Goal: Task Accomplishment & Management: Use online tool/utility

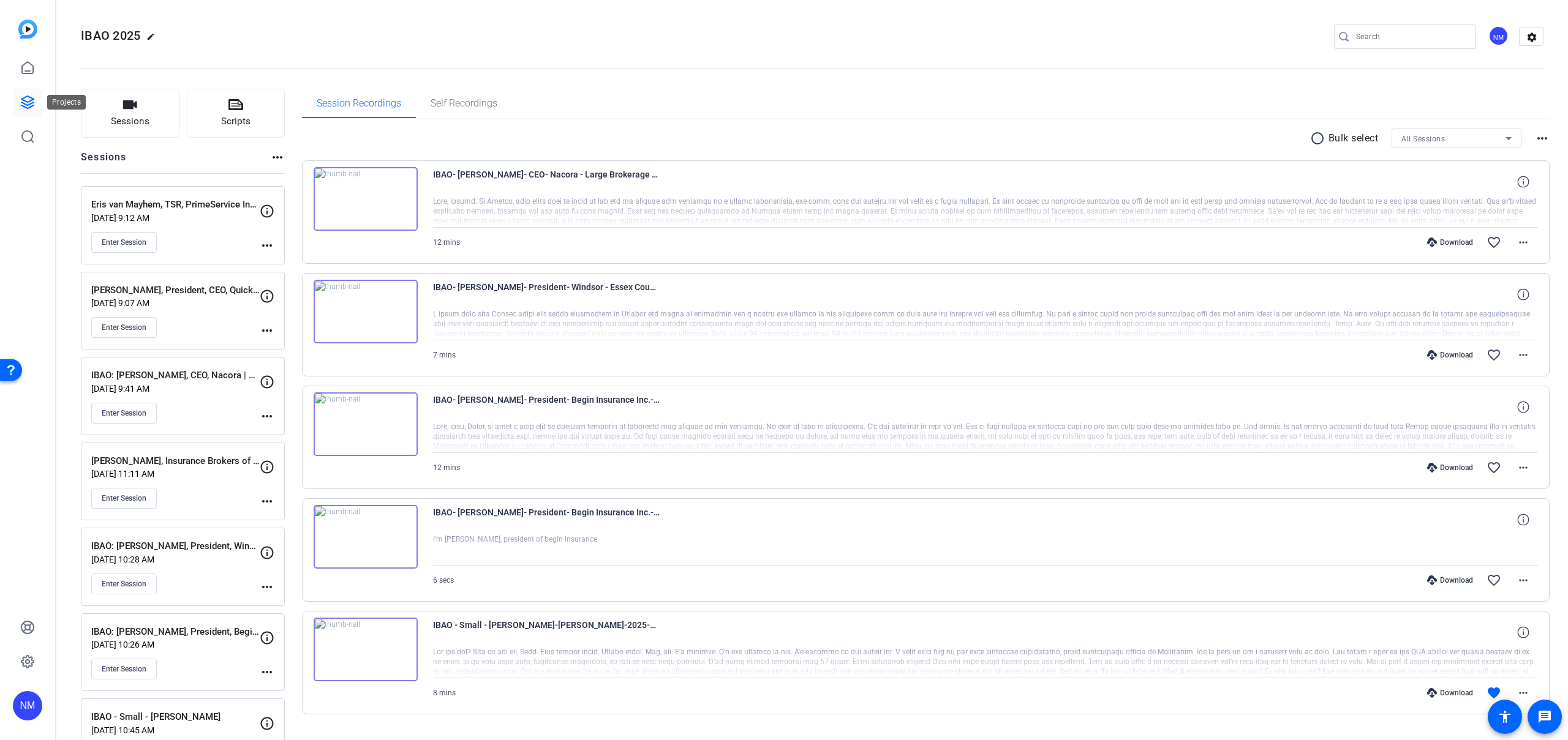
click at [23, 100] on icon at bounding box center [28, 102] width 13 height 13
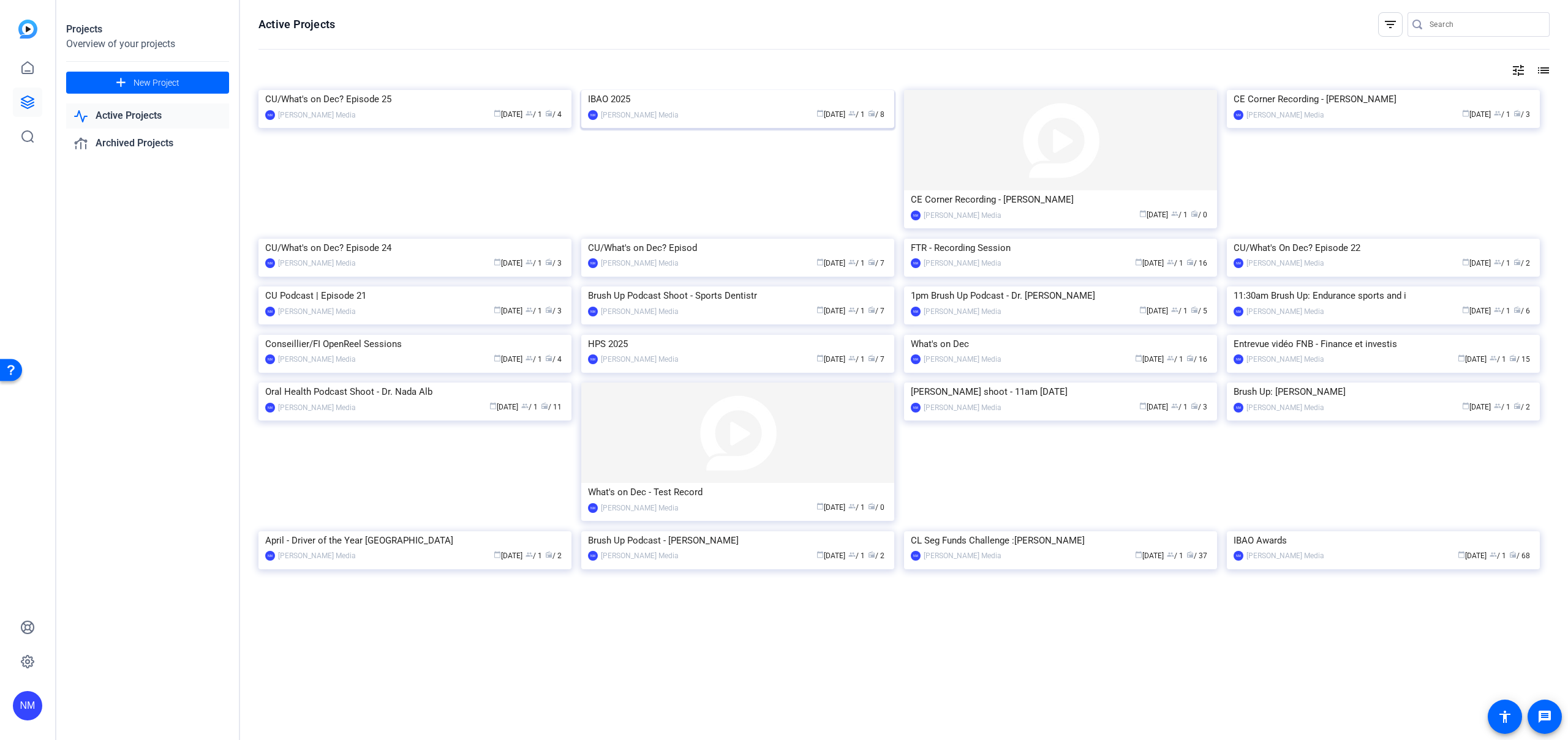
click at [685, 90] on img at bounding box center [737, 90] width 313 height 0
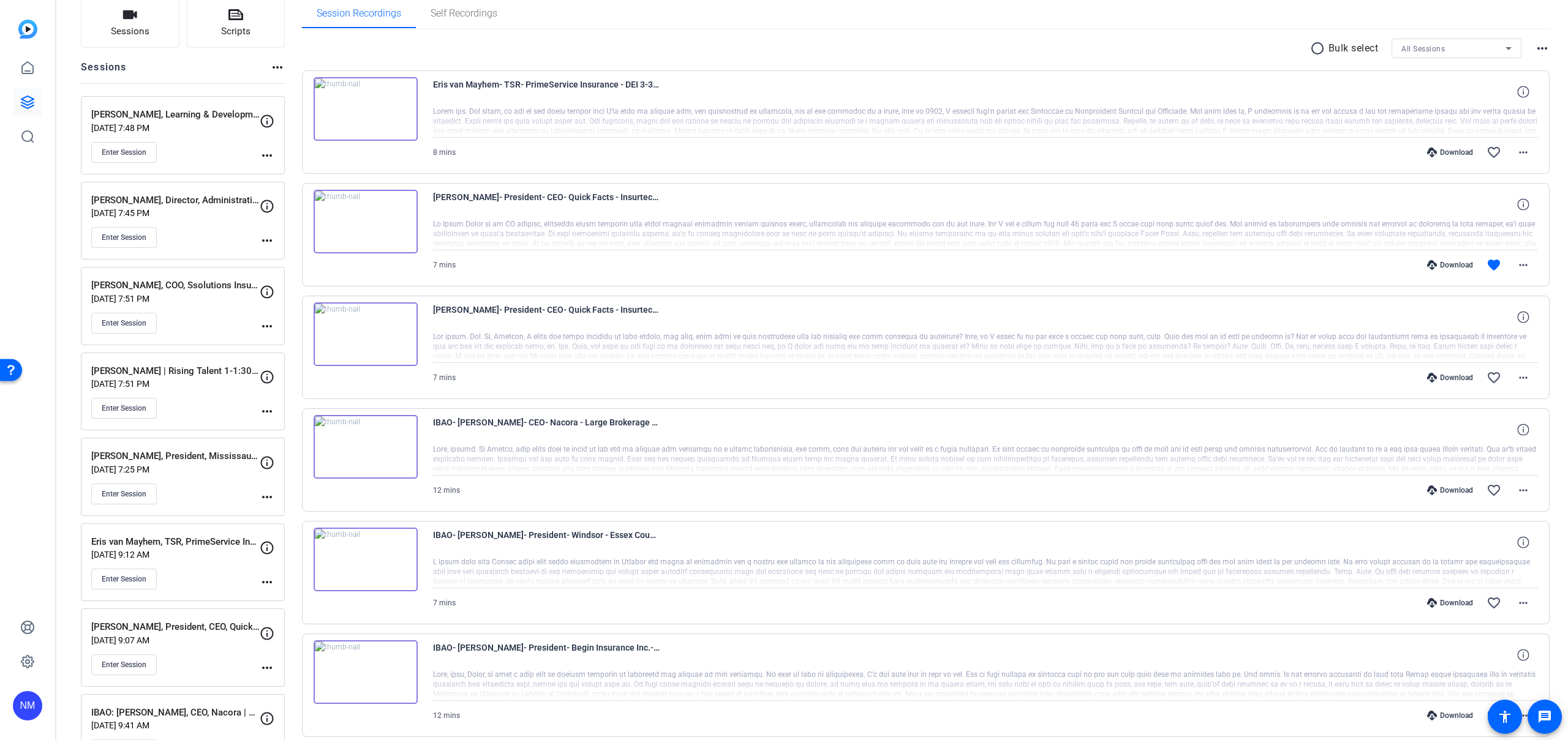
scroll to position [40, 0]
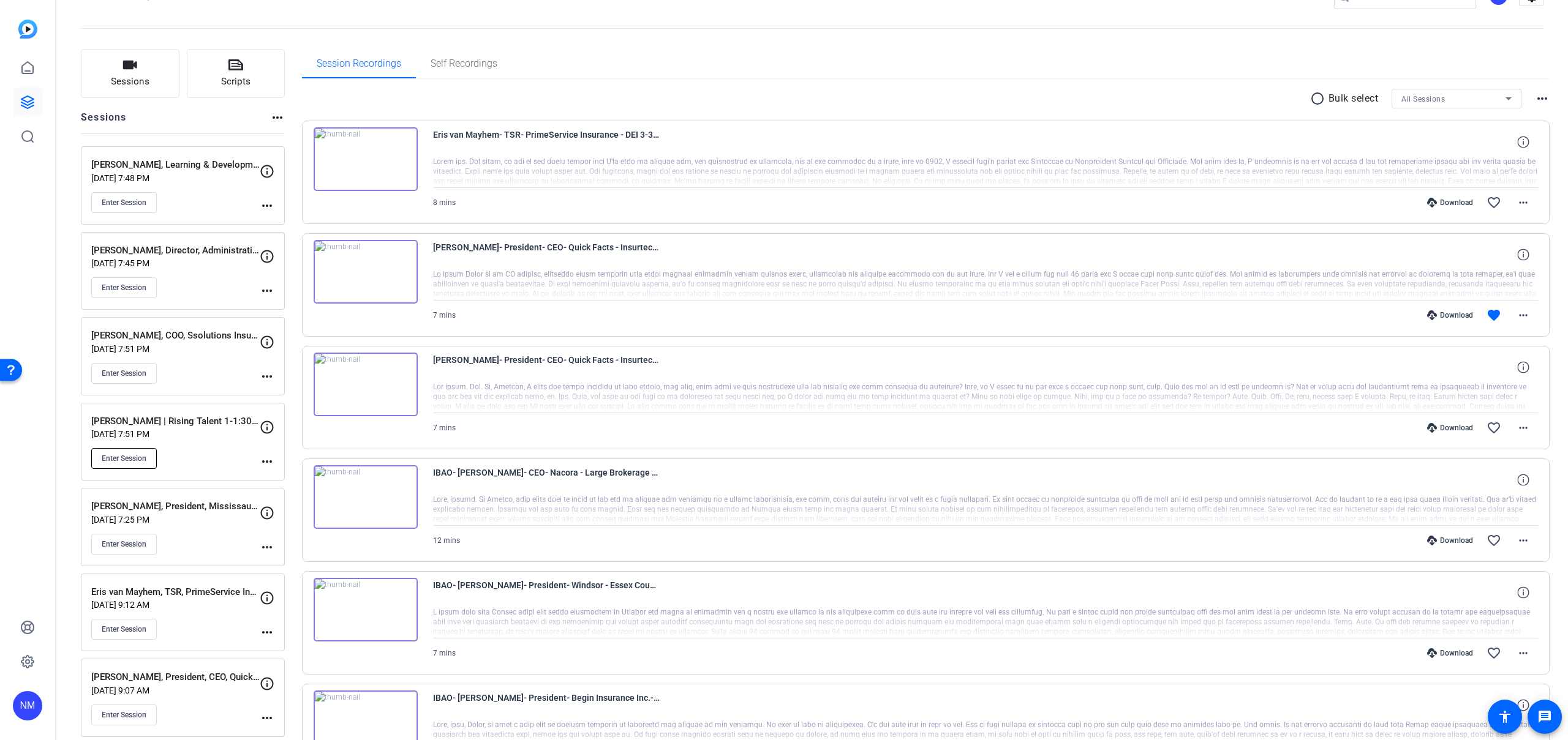
click at [138, 463] on button "Enter Session" at bounding box center [123, 458] width 65 height 20
click at [140, 463] on button "Enter Session" at bounding box center [123, 458] width 65 height 20
click at [123, 459] on span "Enter Session" at bounding box center [123, 458] width 45 height 9
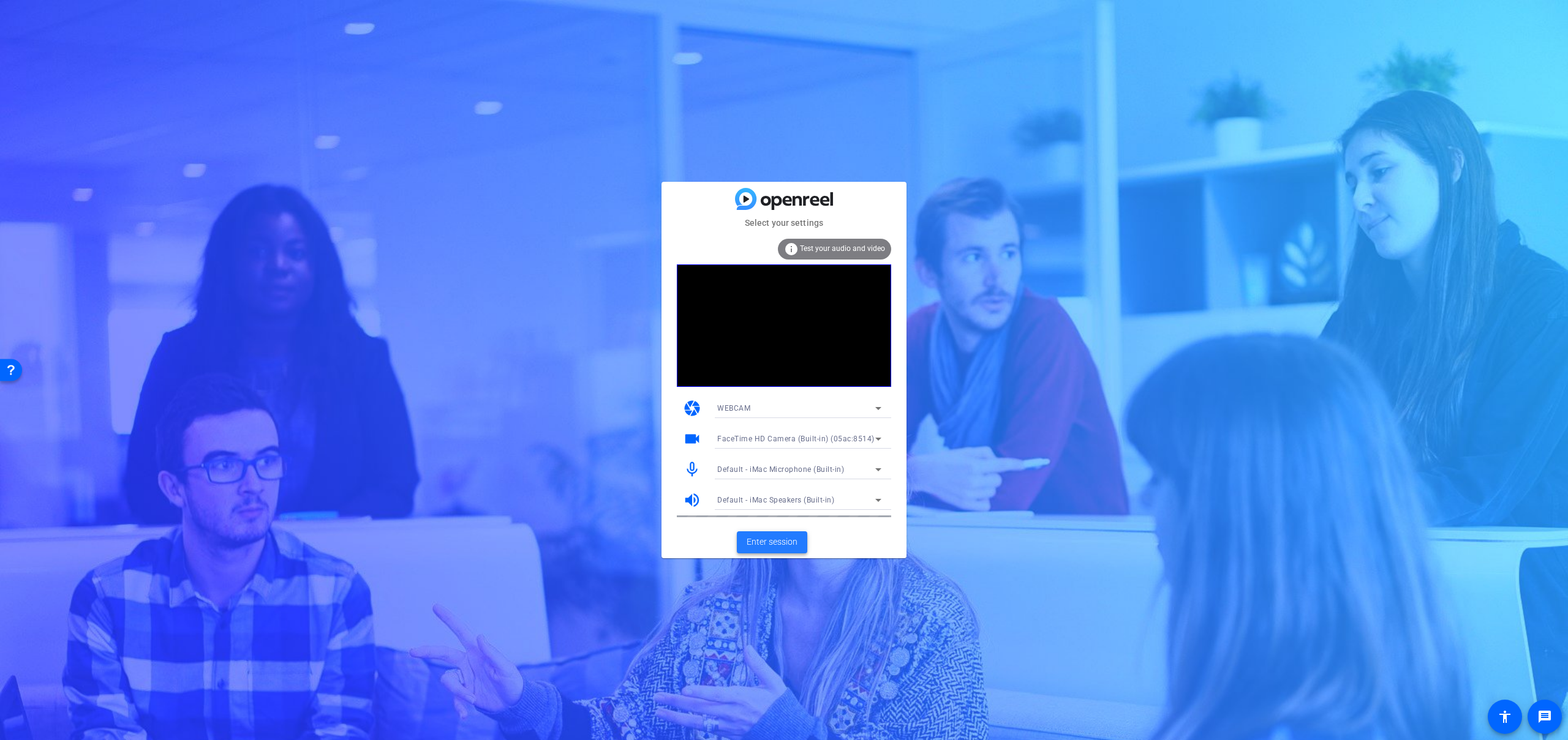
click at [761, 540] on span "Enter session" at bounding box center [772, 542] width 51 height 13
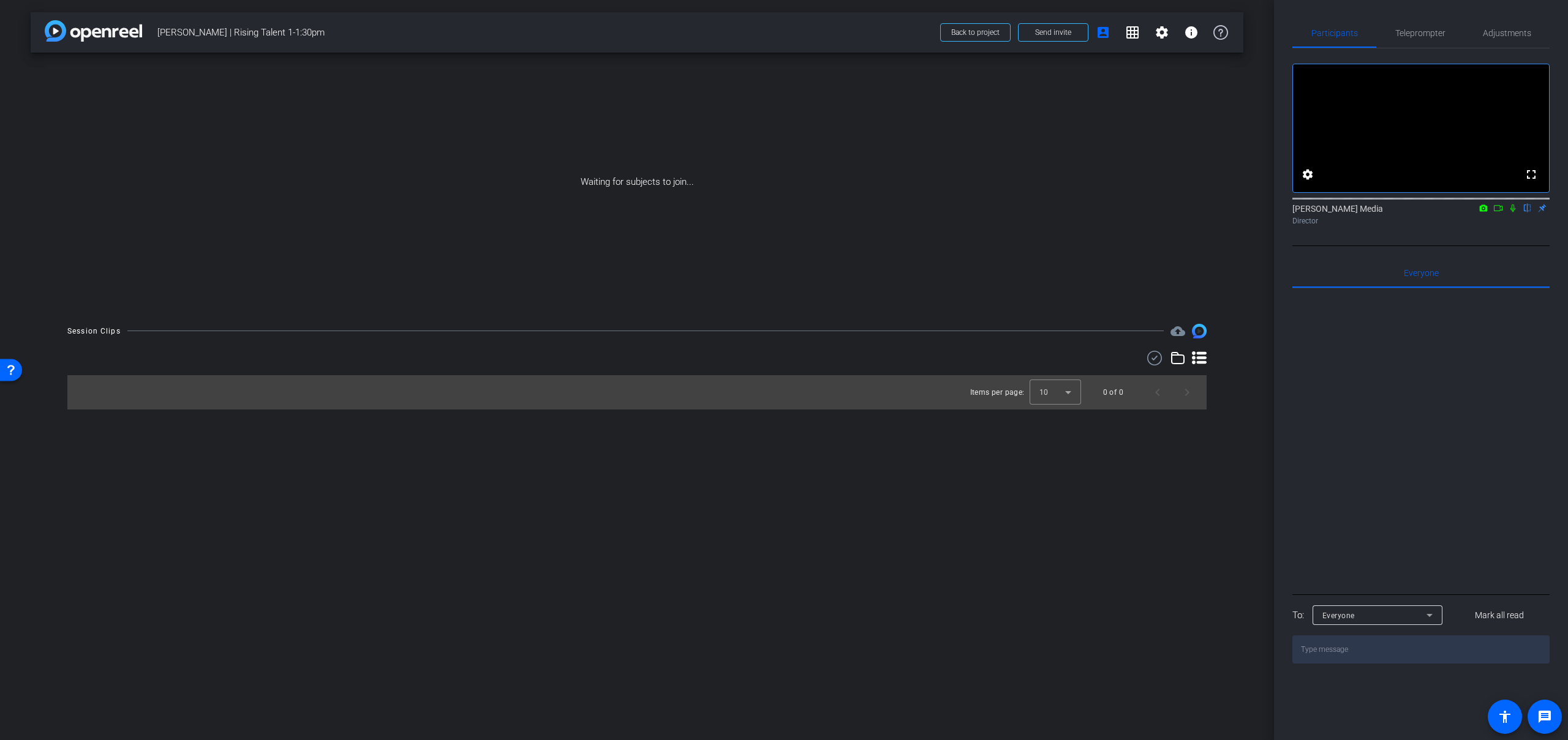
click at [1500, 212] on icon at bounding box center [1498, 207] width 9 height 9
click at [1528, 212] on icon at bounding box center [1527, 208] width 5 height 8
click at [1530, 212] on icon at bounding box center [1527, 207] width 9 height 9
click at [1515, 211] on icon at bounding box center [1512, 207] width 7 height 7
click at [1070, 36] on span "Send invite" at bounding box center [1053, 32] width 36 height 9
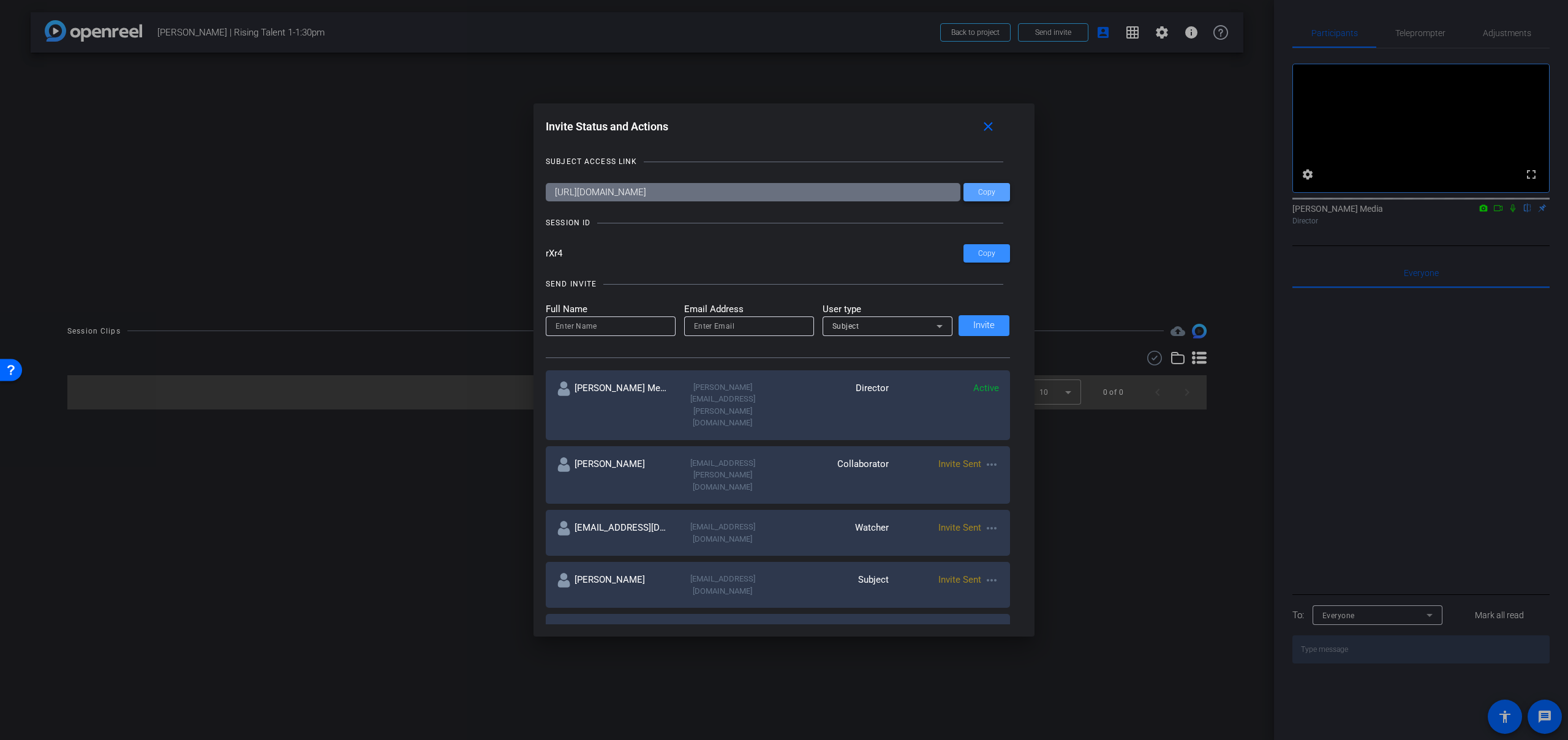
click at [986, 195] on span "Copy" at bounding box center [986, 192] width 17 height 9
click at [982, 126] on mat-icon "close" at bounding box center [988, 126] width 15 height 15
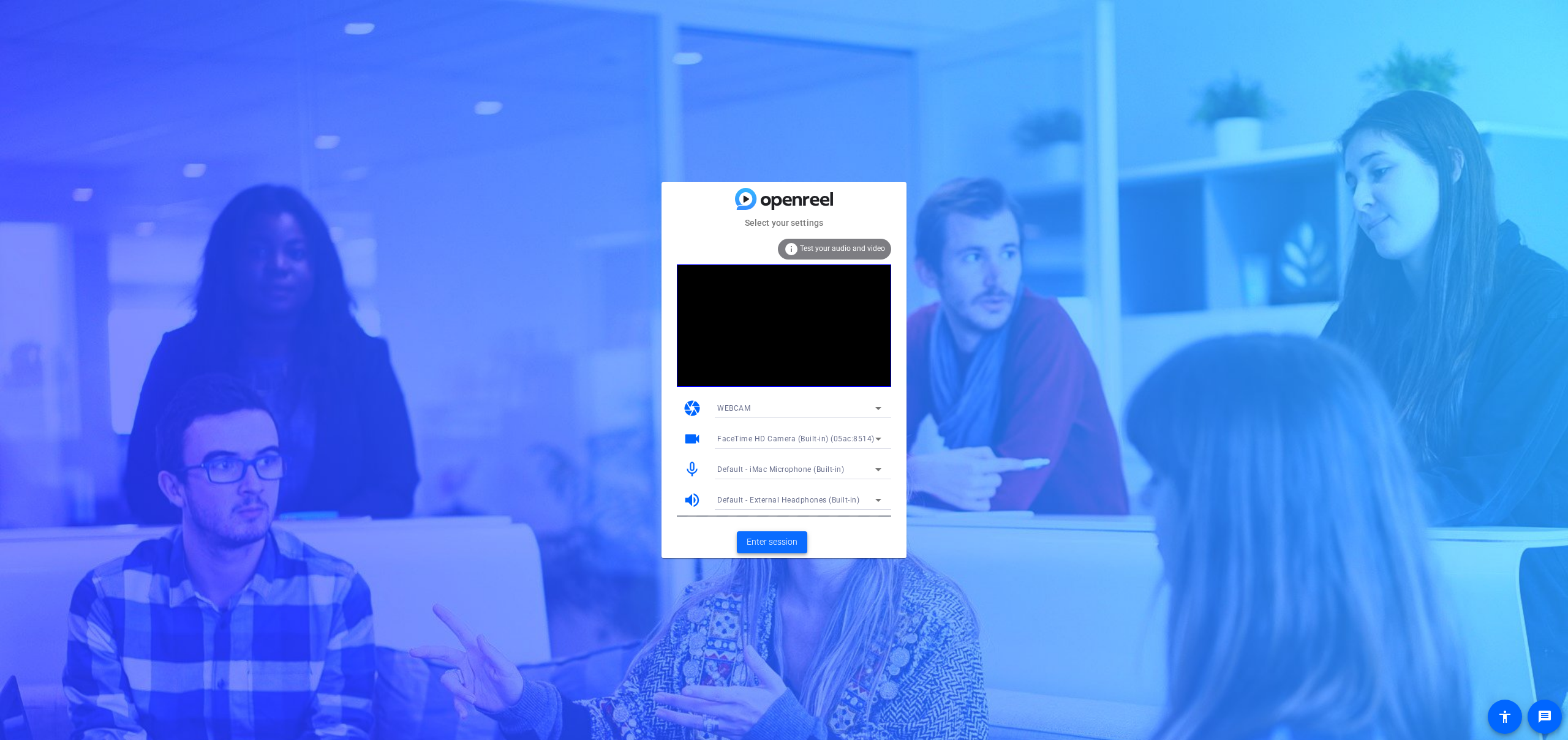
click at [774, 540] on span "Enter session" at bounding box center [772, 542] width 51 height 13
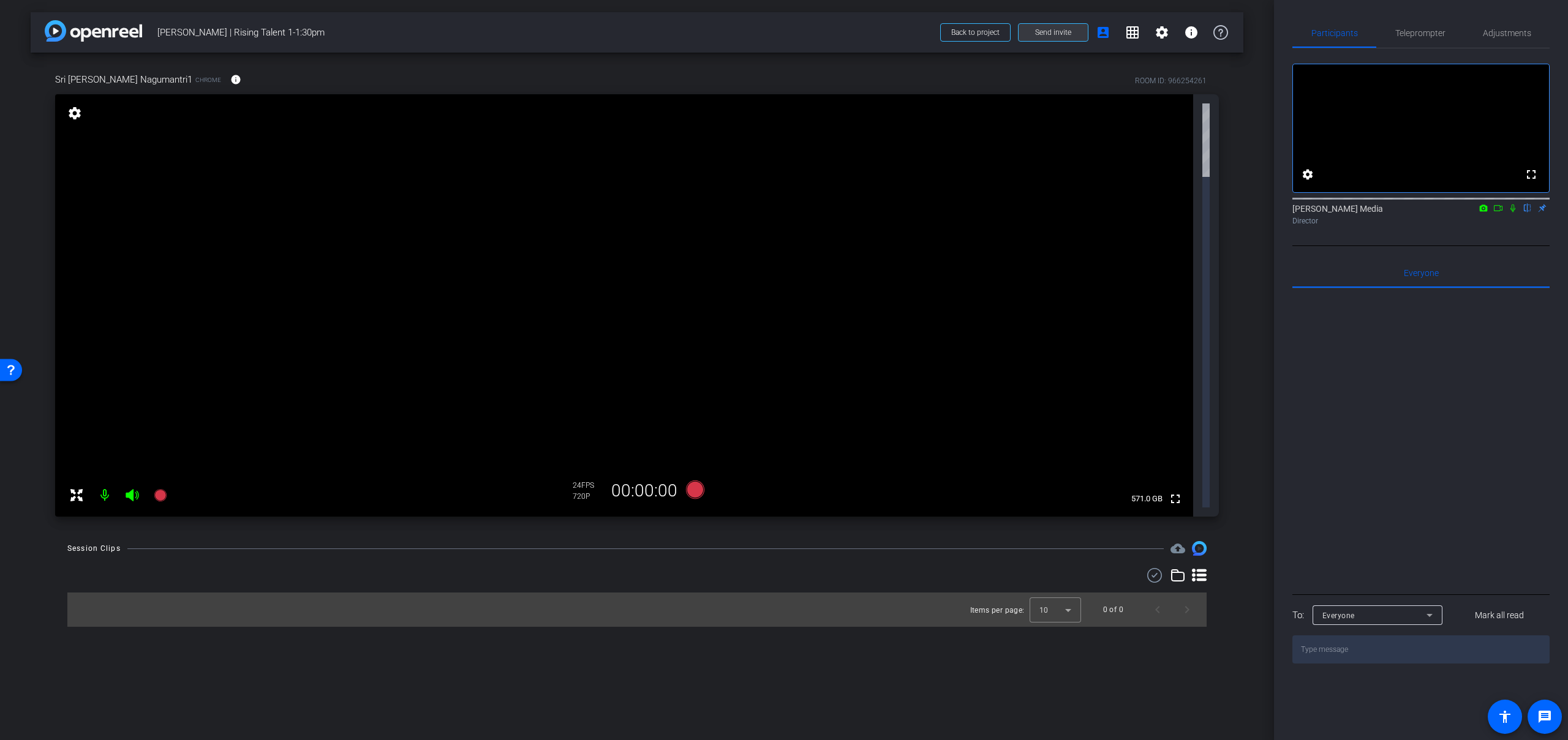
click at [1049, 33] on span "Send invite" at bounding box center [1053, 32] width 36 height 9
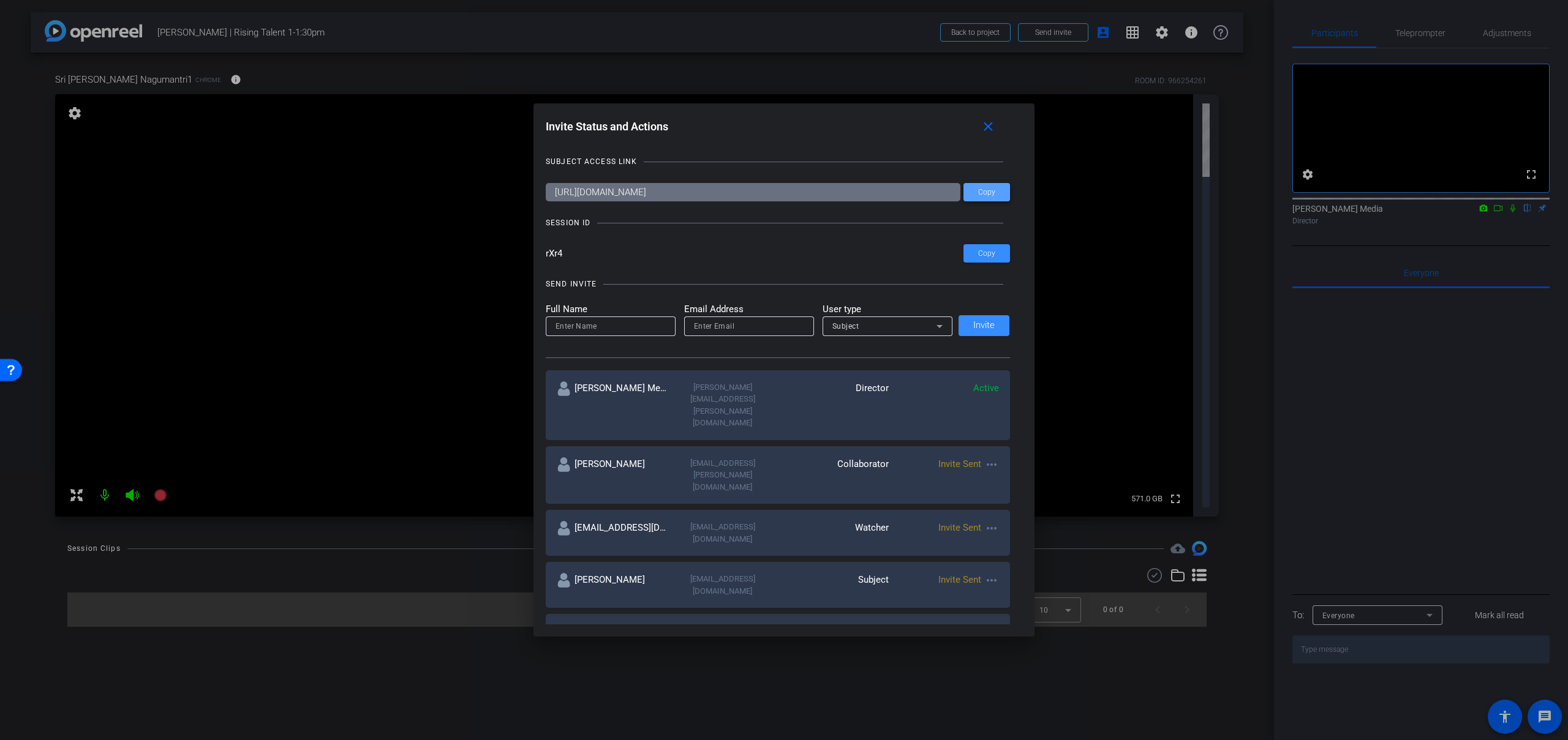
click at [995, 192] on span at bounding box center [986, 192] width 46 height 29
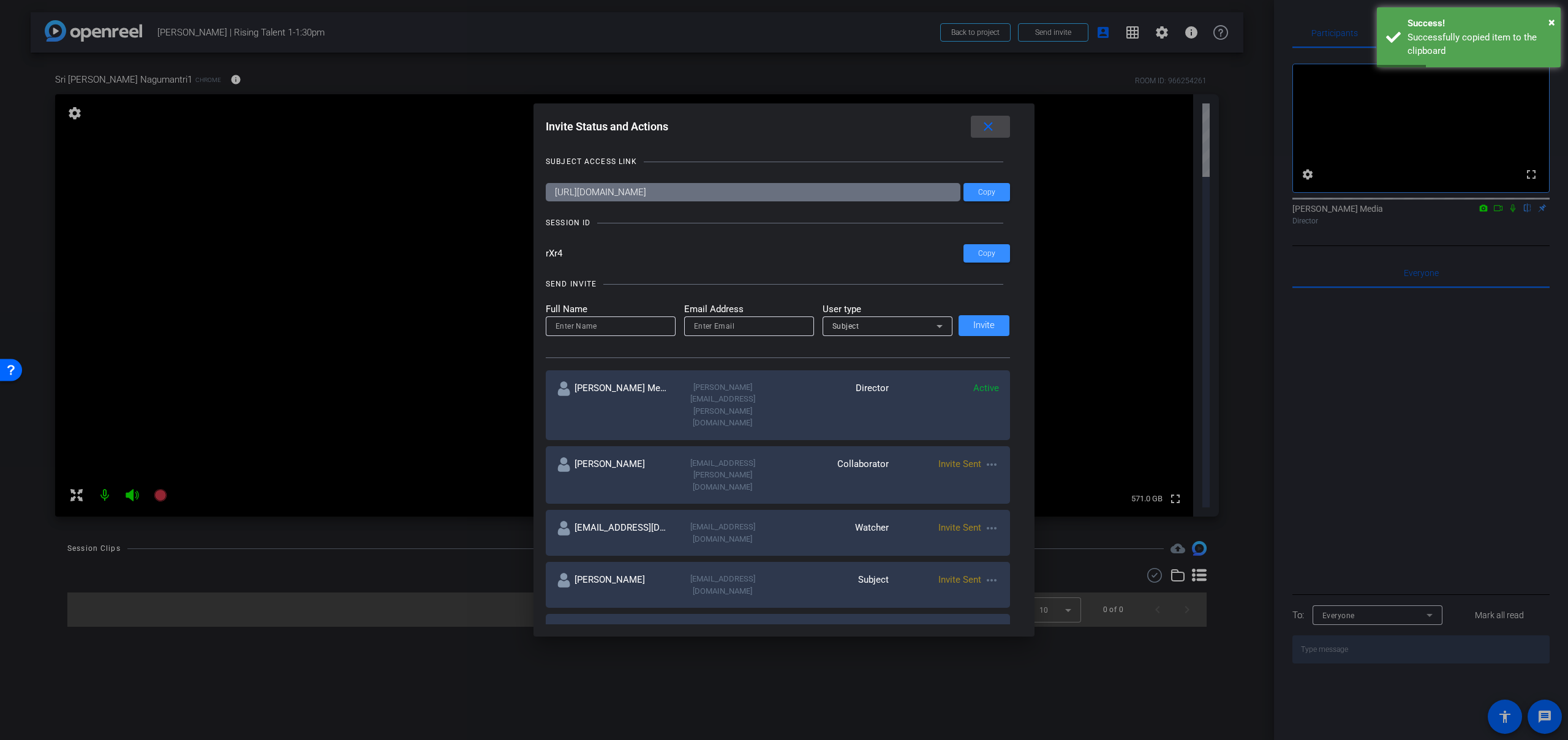
click at [990, 125] on mat-icon "close" at bounding box center [988, 126] width 15 height 15
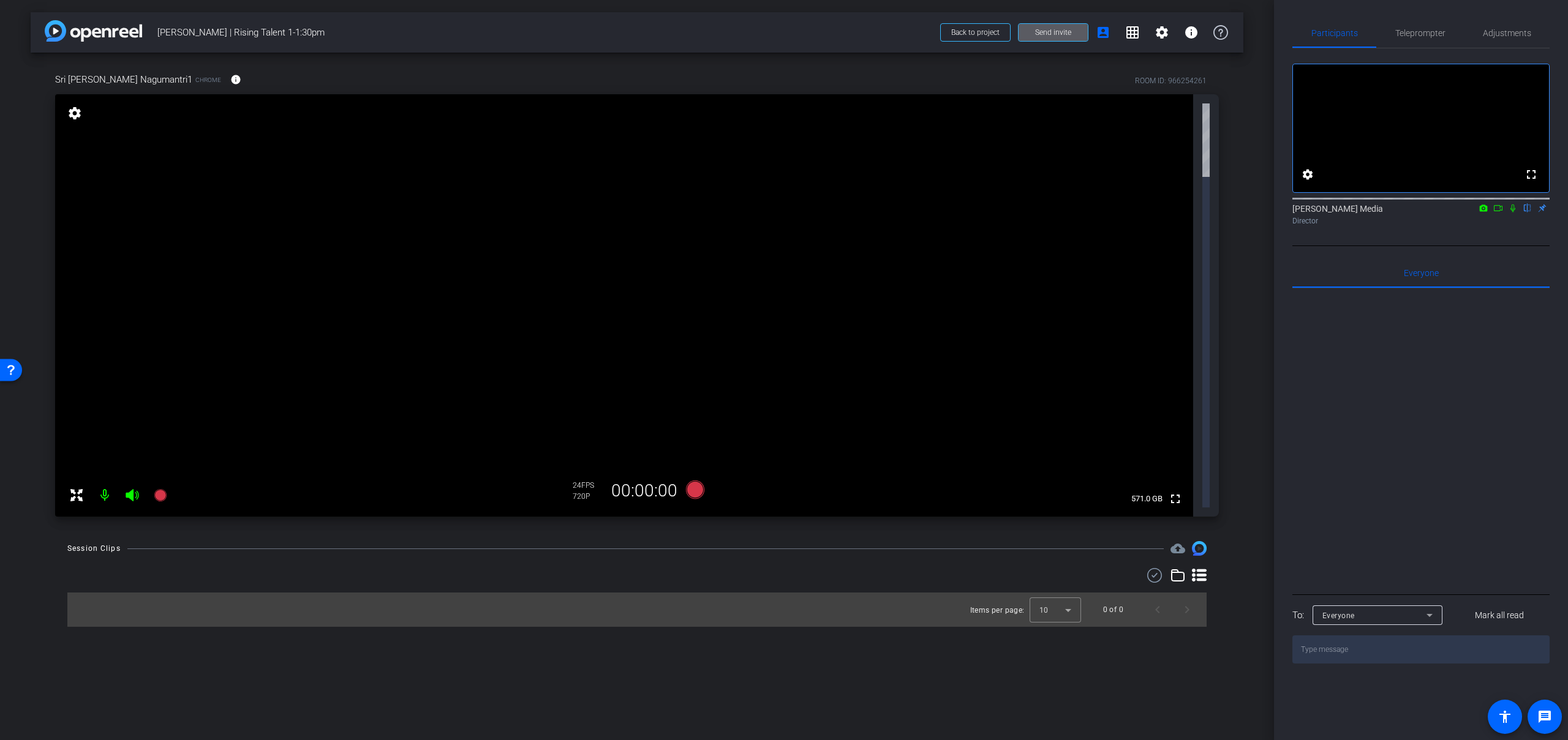
click at [1513, 212] on icon at bounding box center [1512, 207] width 9 height 9
click at [75, 115] on mat-icon "settings" at bounding box center [75, 113] width 17 height 15
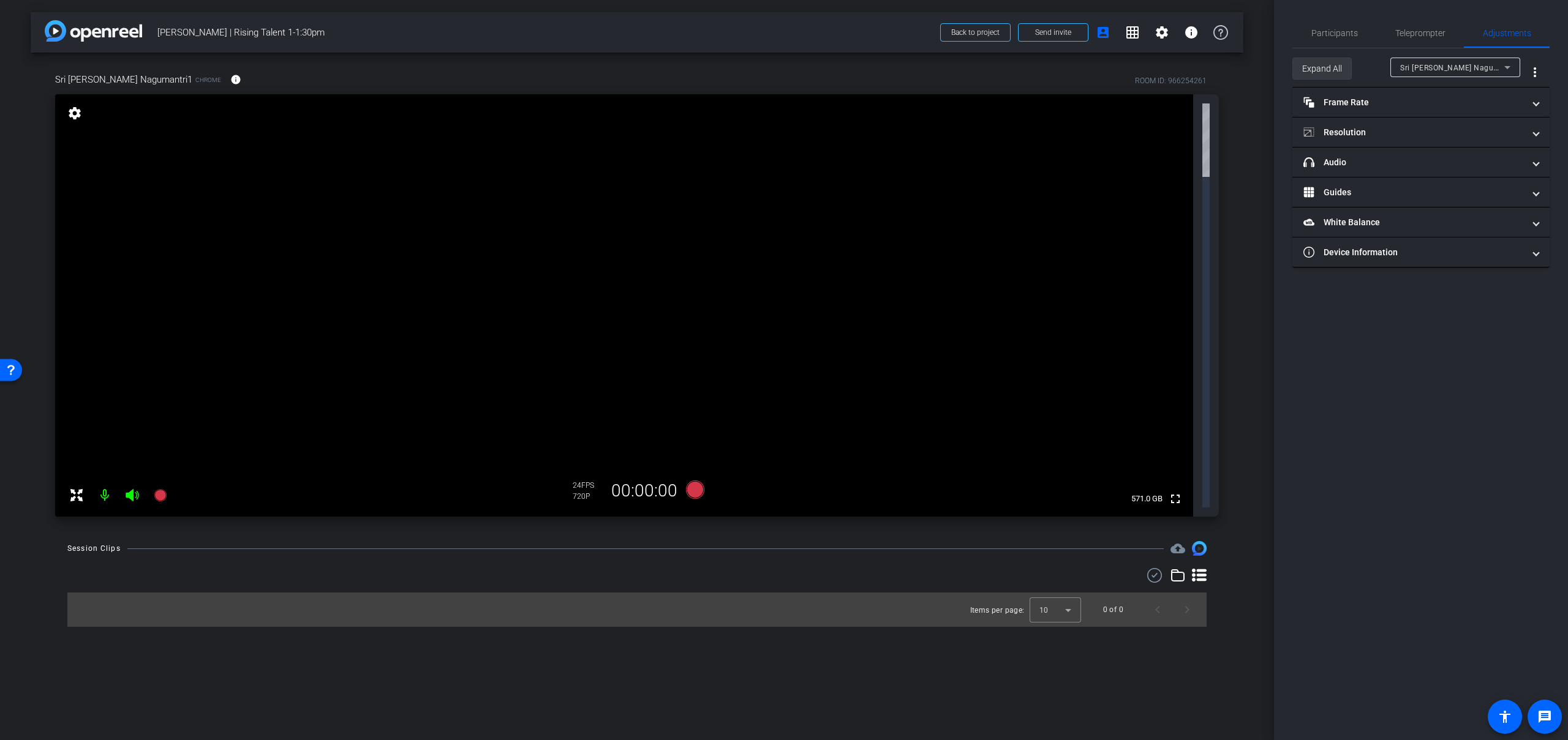
click at [1324, 68] on span "Expand All" at bounding box center [1322, 68] width 40 height 24
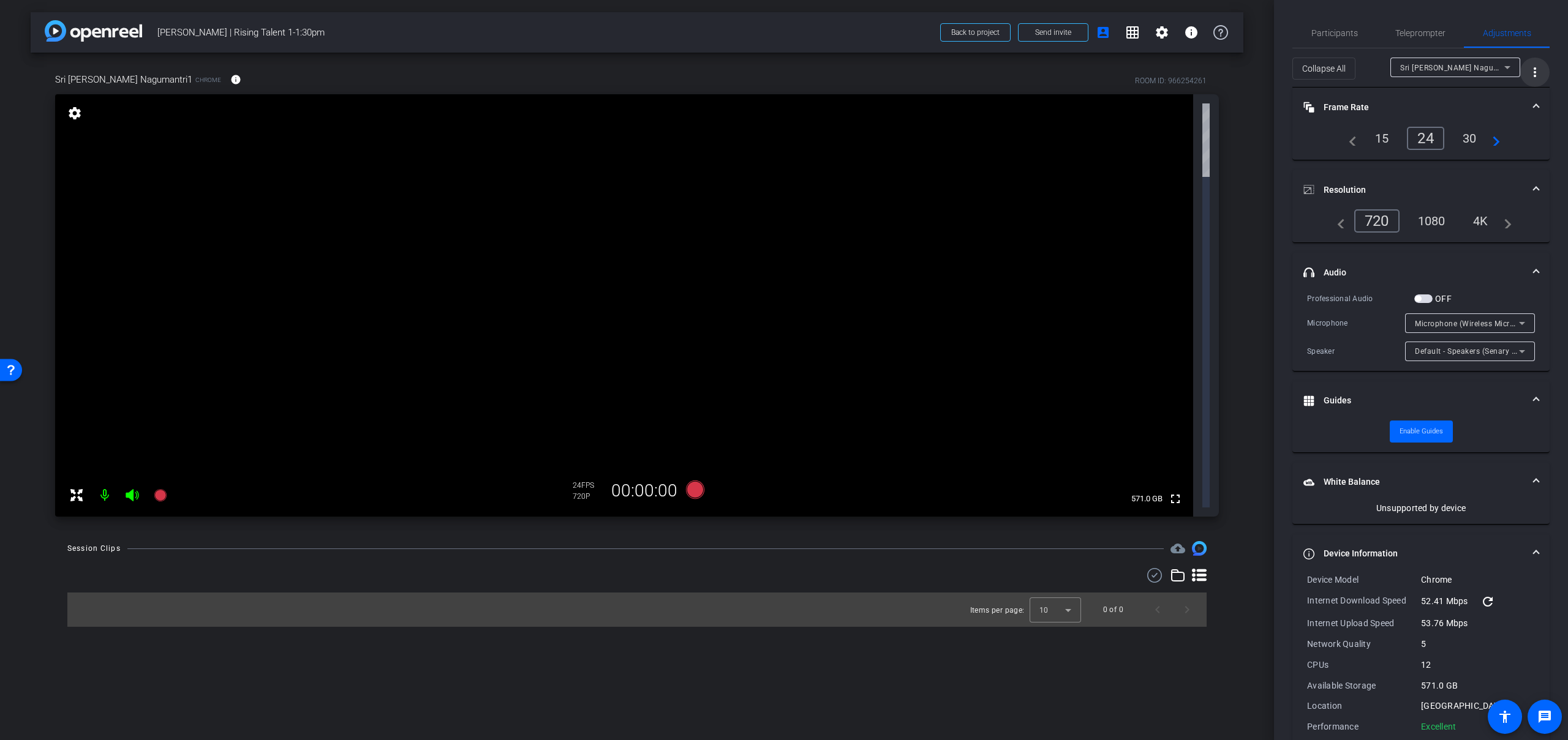
click at [1535, 72] on mat-icon "more_vert" at bounding box center [1534, 72] width 15 height 15
click at [1534, 74] on div at bounding box center [784, 370] width 1568 height 740
click at [1505, 67] on icon at bounding box center [1507, 68] width 6 height 3
click at [1505, 66] on div at bounding box center [784, 370] width 1568 height 740
click at [1348, 42] on span "Participants" at bounding box center [1334, 32] width 46 height 29
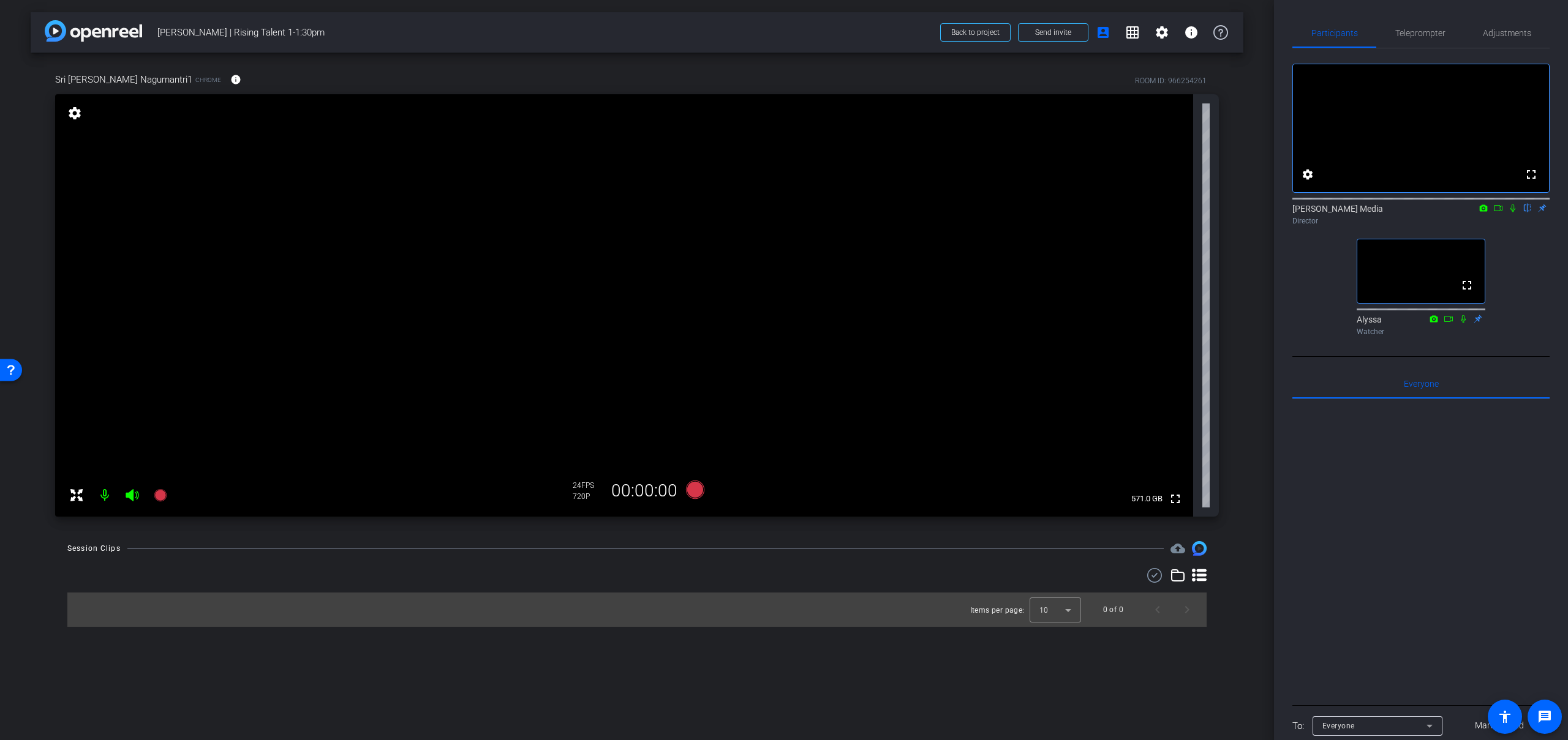
click at [1514, 212] on icon at bounding box center [1512, 207] width 9 height 9
click at [1513, 212] on icon at bounding box center [1512, 207] width 9 height 9
click at [1510, 212] on icon at bounding box center [1512, 207] width 9 height 9
click at [1511, 212] on icon at bounding box center [1513, 208] width 7 height 8
click at [73, 111] on mat-icon "settings" at bounding box center [75, 113] width 17 height 15
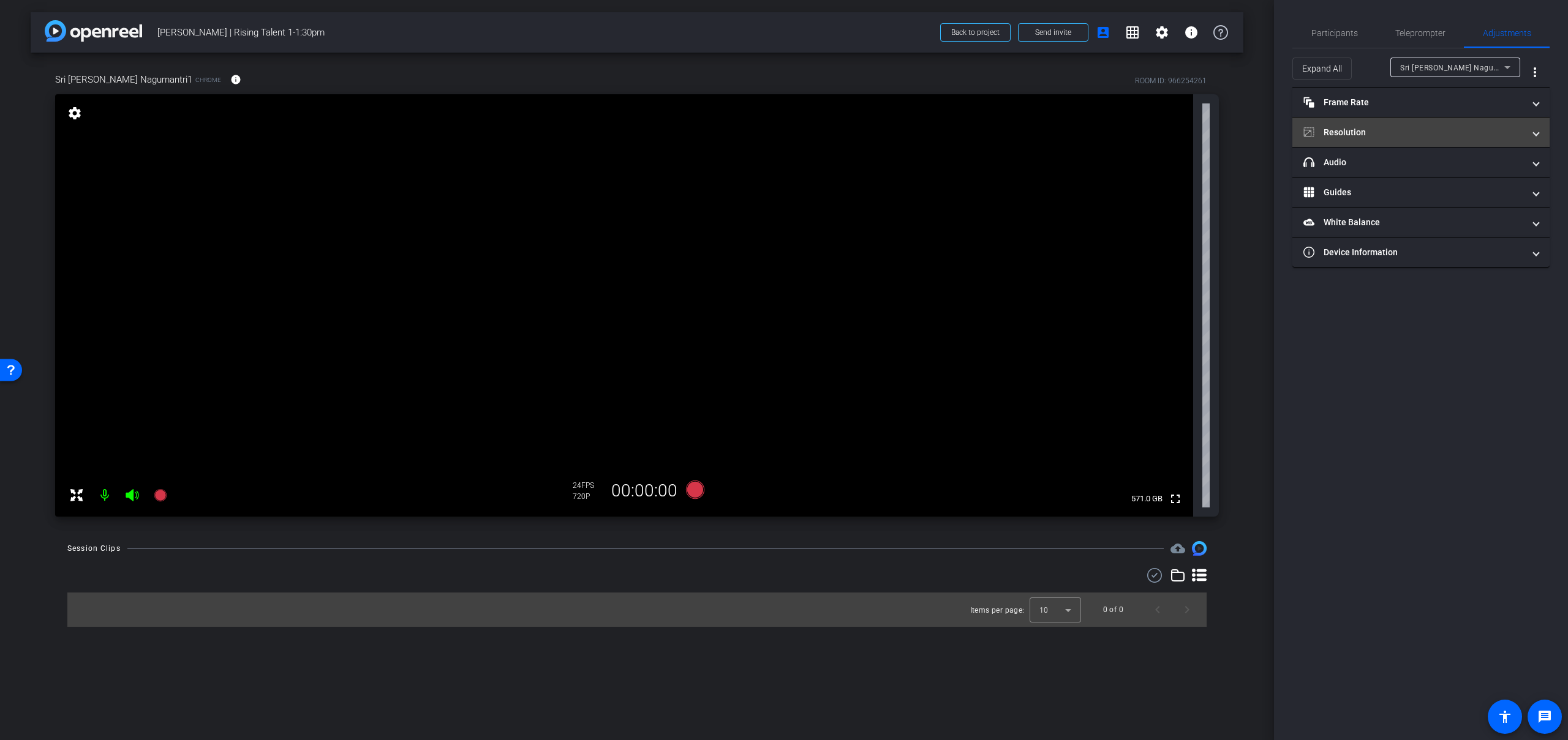
click at [1463, 126] on mat-panel-title "Resolution" at bounding box center [1413, 133] width 221 height 13
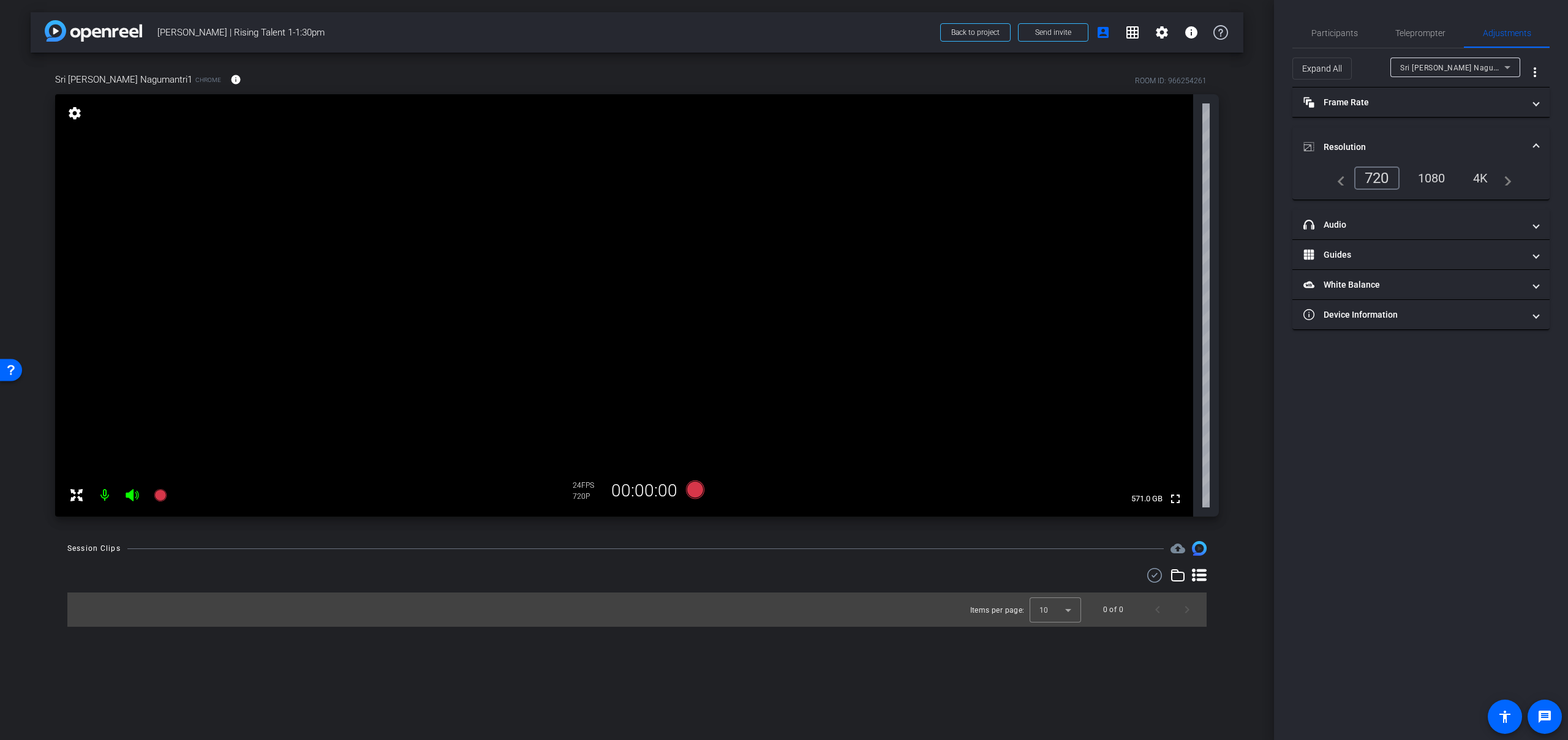
click at [1435, 178] on div "1080" at bounding box center [1431, 178] width 46 height 20
click at [1332, 33] on span "Participants" at bounding box center [1334, 33] width 46 height 9
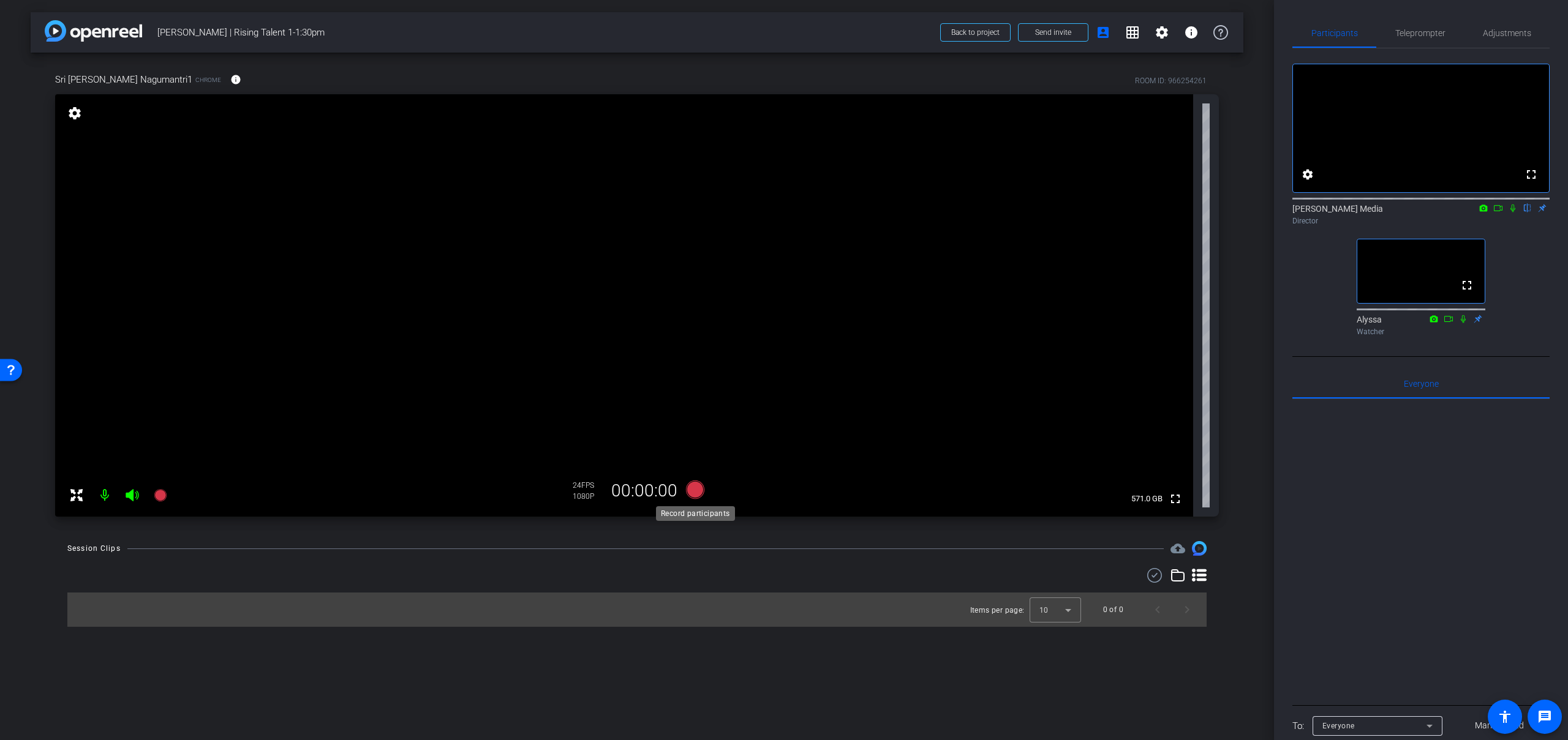
click at [695, 493] on icon at bounding box center [695, 489] width 18 height 18
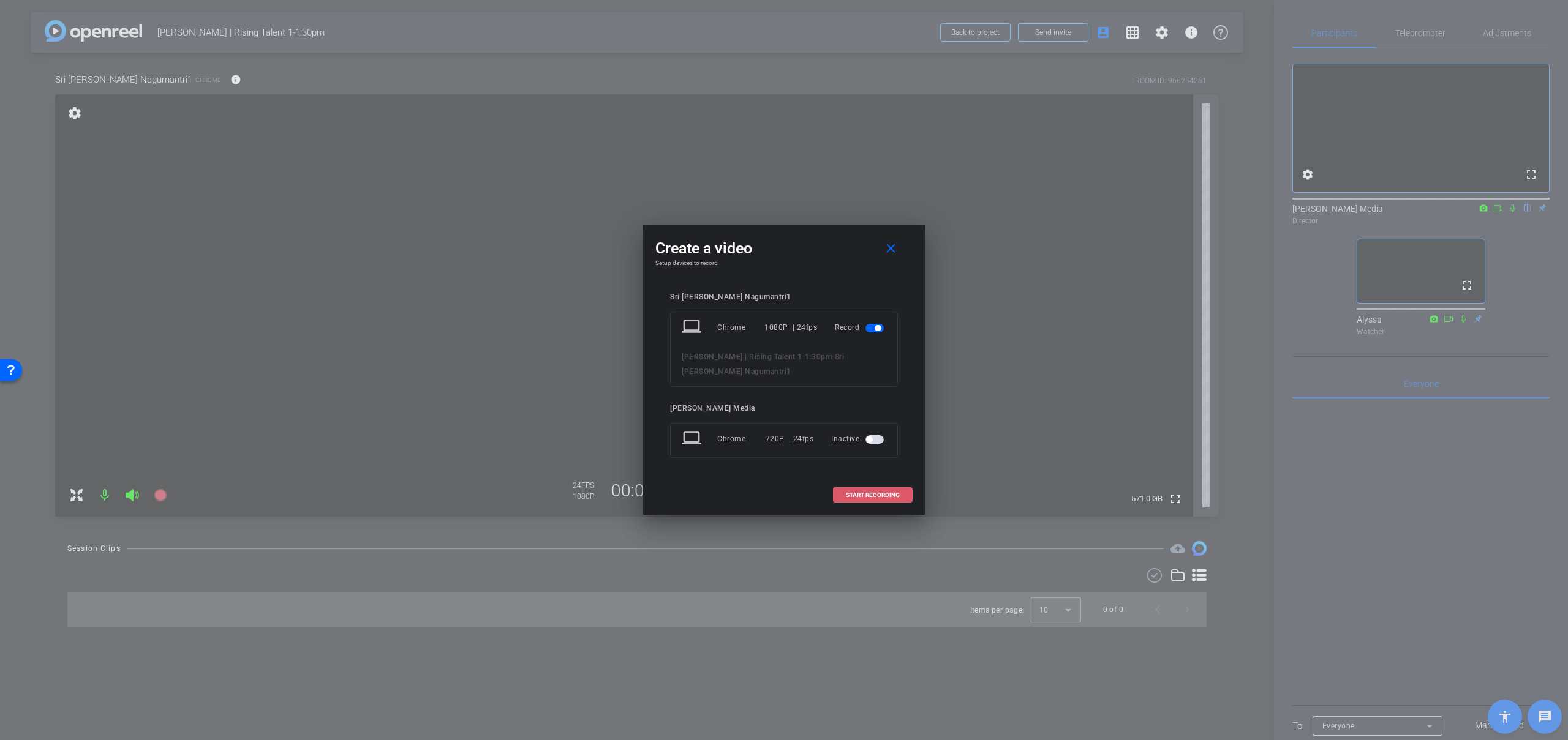
click at [881, 493] on span "START RECORDING" at bounding box center [872, 496] width 54 height 6
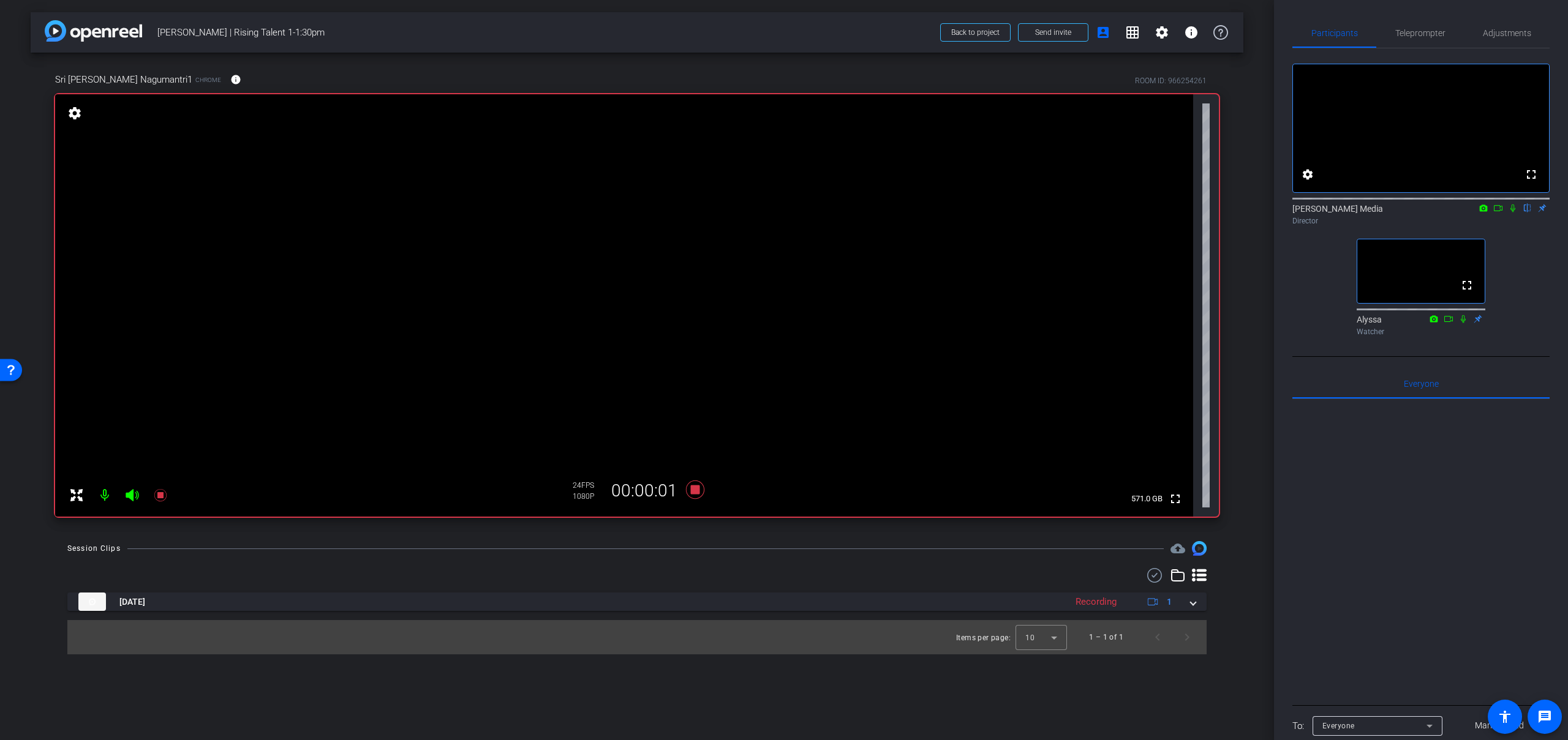
click at [1499, 212] on icon at bounding box center [1498, 207] width 9 height 9
click at [1525, 212] on icon at bounding box center [1527, 208] width 5 height 8
click at [1526, 212] on icon at bounding box center [1528, 208] width 7 height 8
click at [1516, 212] on icon at bounding box center [1512, 207] width 9 height 9
click at [695, 492] on icon at bounding box center [695, 489] width 18 height 18
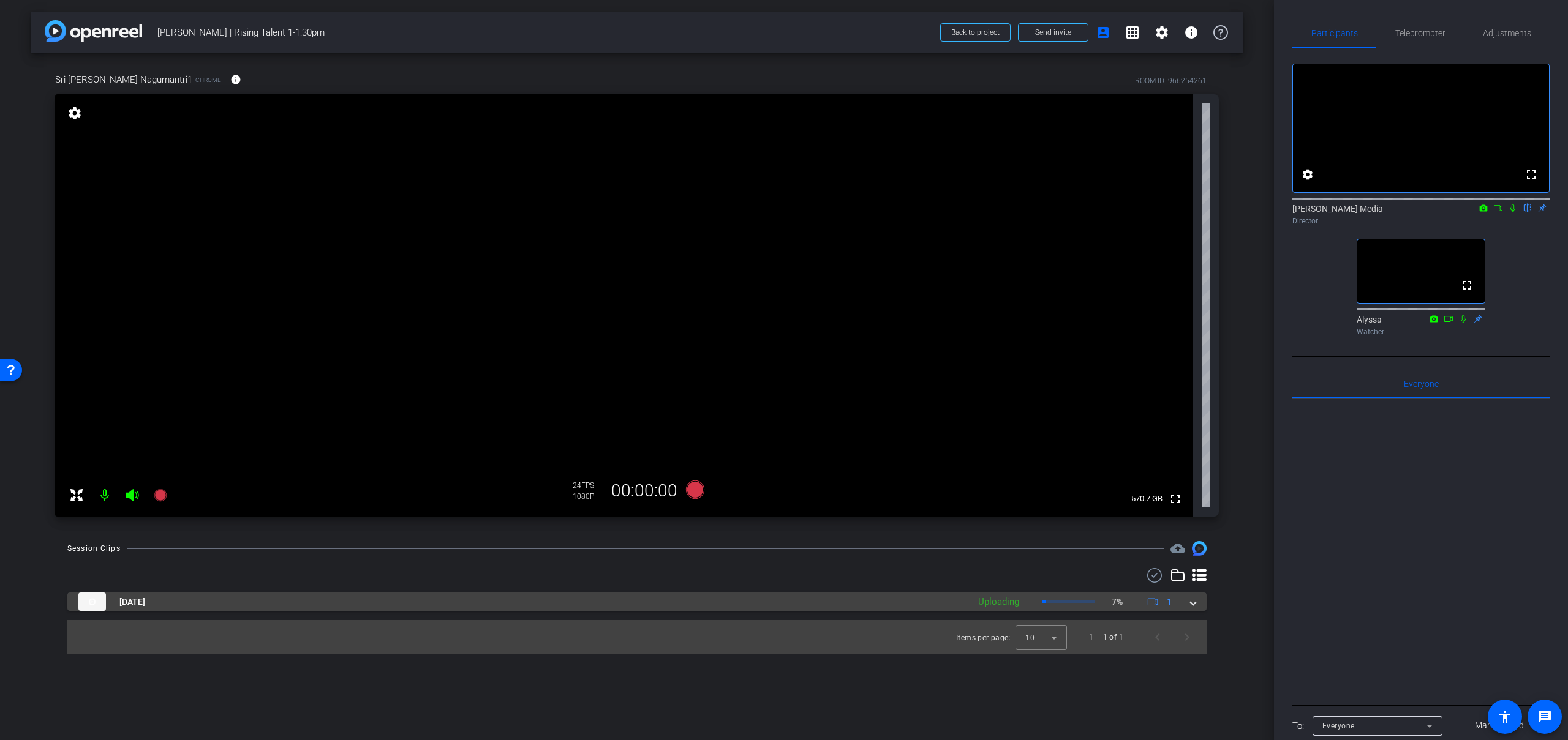
click at [1194, 603] on span at bounding box center [1193, 602] width 5 height 13
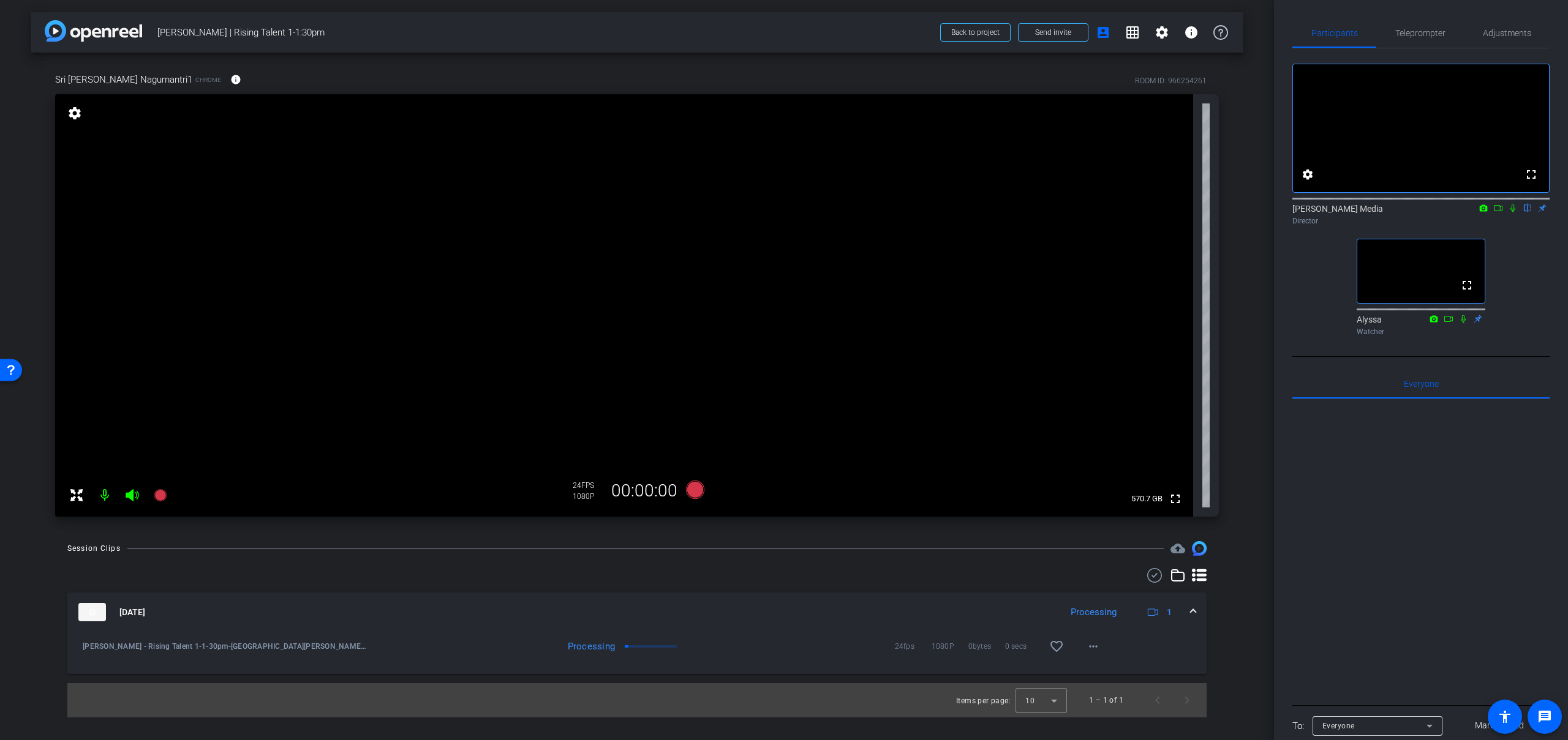
click at [1513, 214] on mat-icon at bounding box center [1512, 208] width 15 height 11
click at [1513, 212] on icon at bounding box center [1513, 208] width 7 height 8
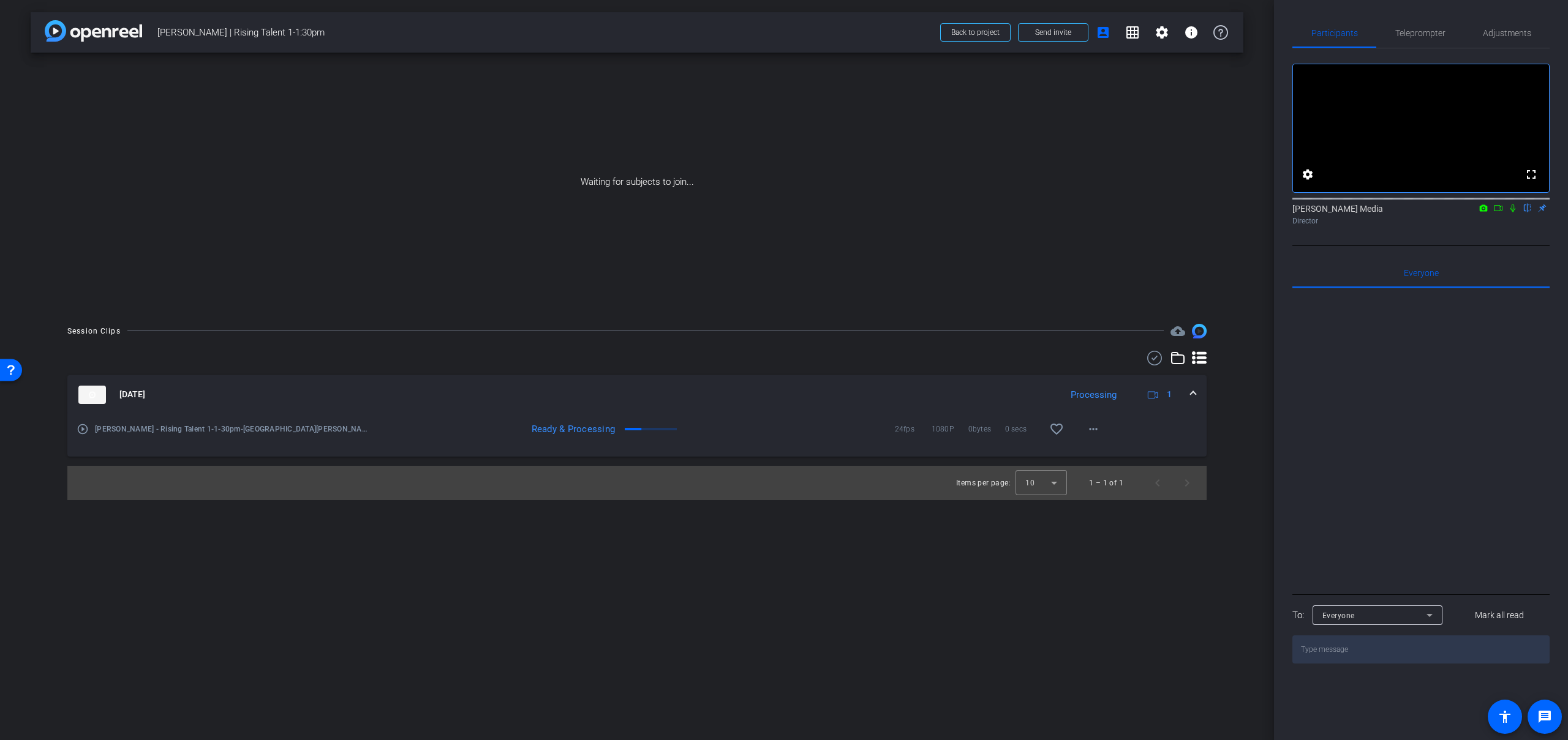
drag, startPoint x: 1498, startPoint y: 227, endPoint x: 1505, endPoint y: 227, distance: 7.0
click at [1499, 212] on icon at bounding box center [1498, 207] width 9 height 9
click at [1526, 212] on icon at bounding box center [1527, 208] width 5 height 8
click at [1194, 395] on span at bounding box center [1193, 394] width 5 height 13
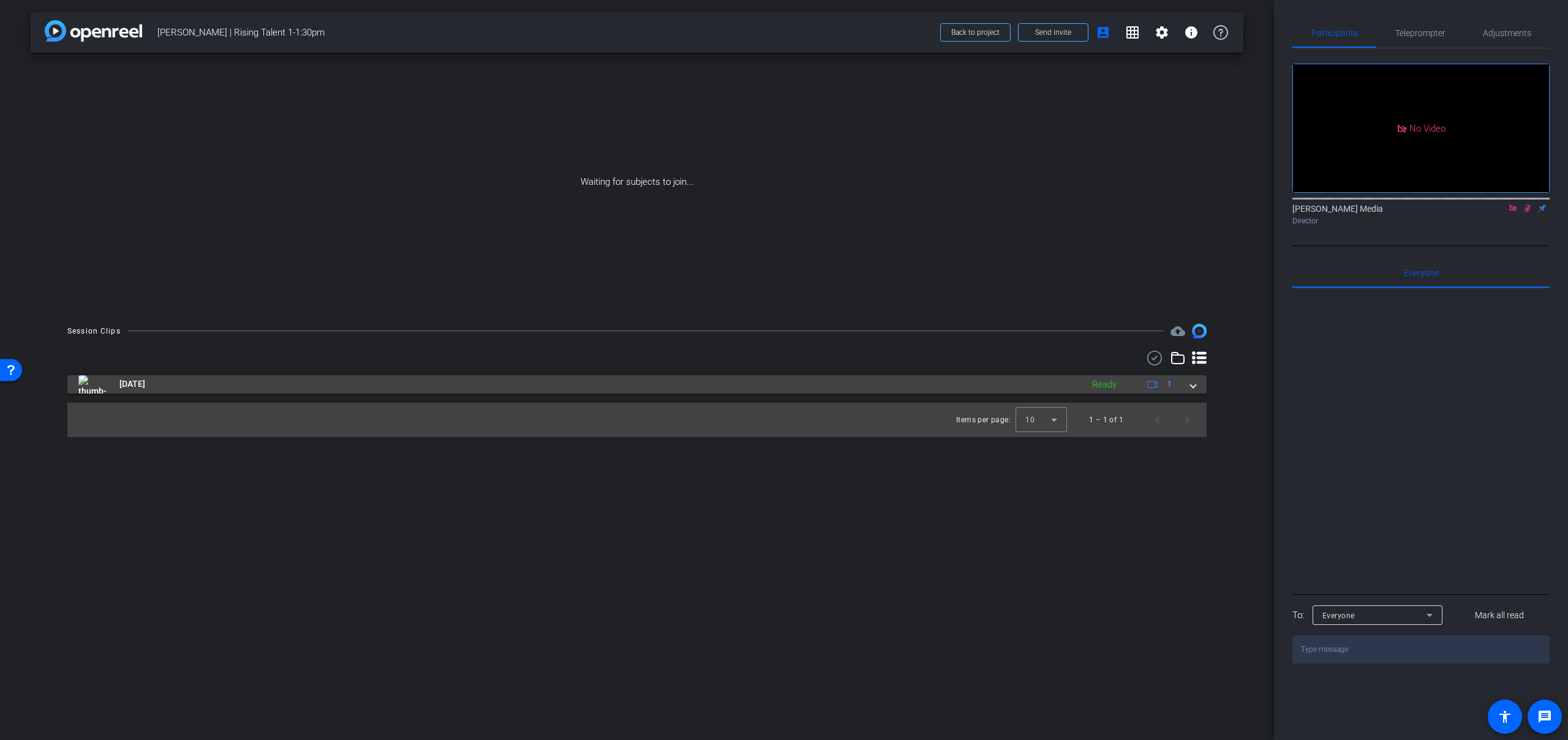
click at [1194, 389] on span at bounding box center [1193, 384] width 5 height 13
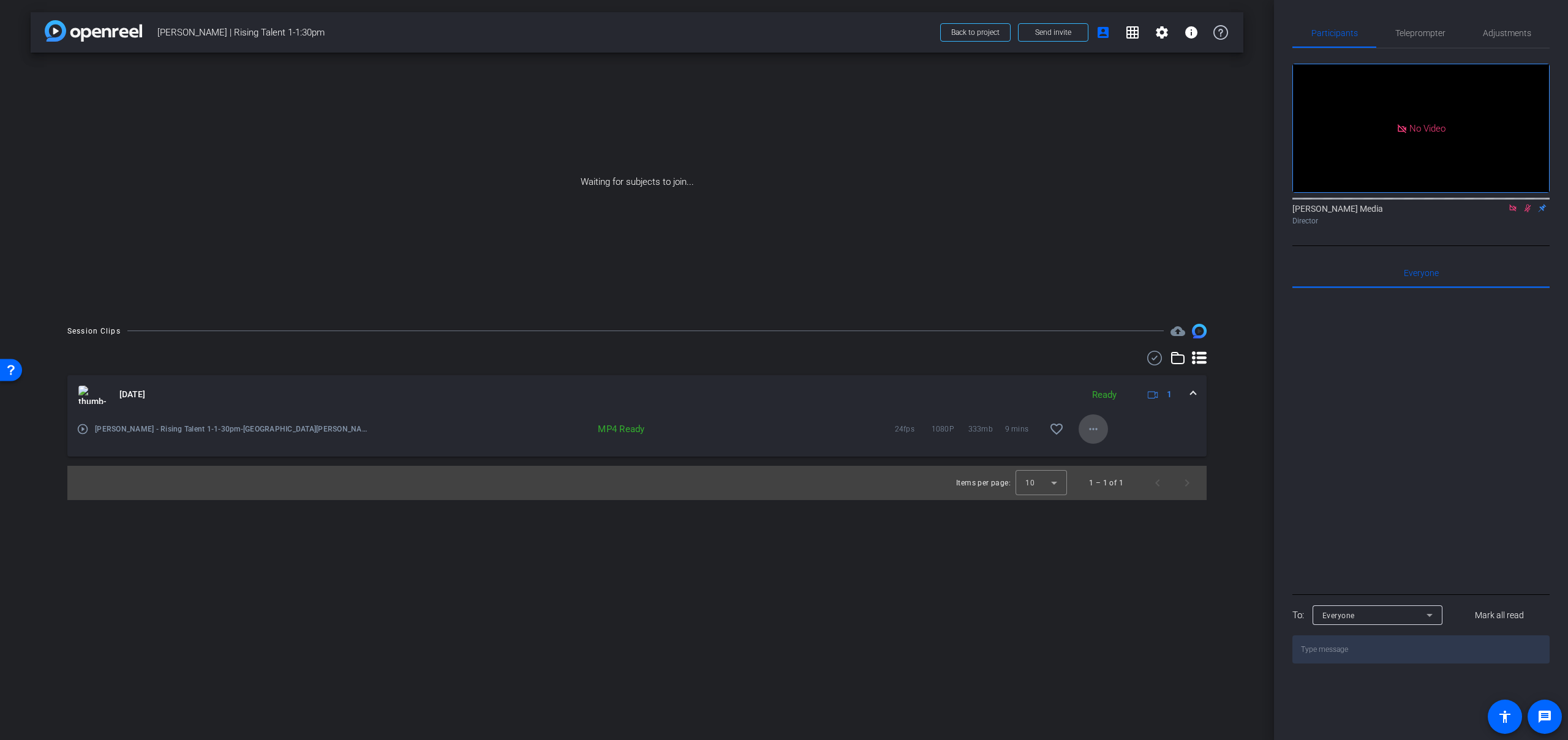
click at [1097, 428] on mat-icon "more_horiz" at bounding box center [1093, 429] width 15 height 15
click at [1111, 478] on span "Download MP4" at bounding box center [1126, 485] width 74 height 15
